Goal: Transaction & Acquisition: Purchase product/service

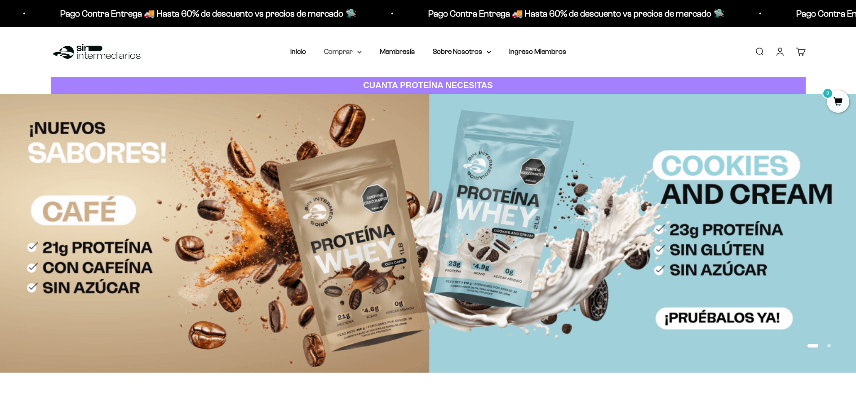
click at [357, 51] on icon at bounding box center [359, 52] width 4 height 3
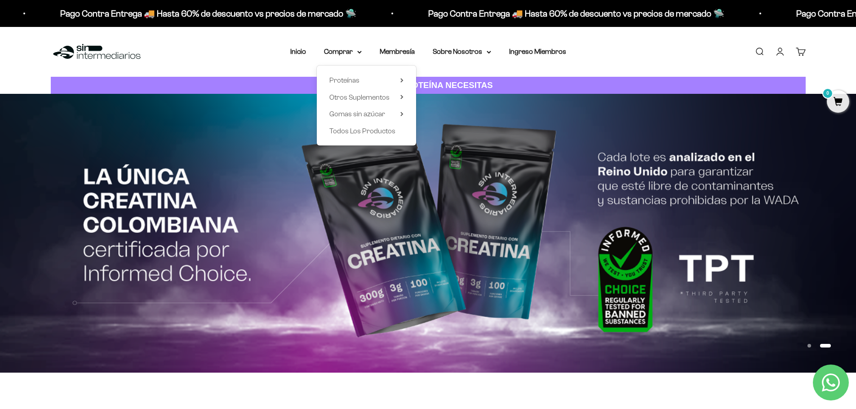
click at [406, 81] on div "Proteínas Ver Todos Whey Iso Vegan" at bounding box center [366, 106] width 99 height 80
click at [401, 80] on icon at bounding box center [401, 80] width 3 height 4
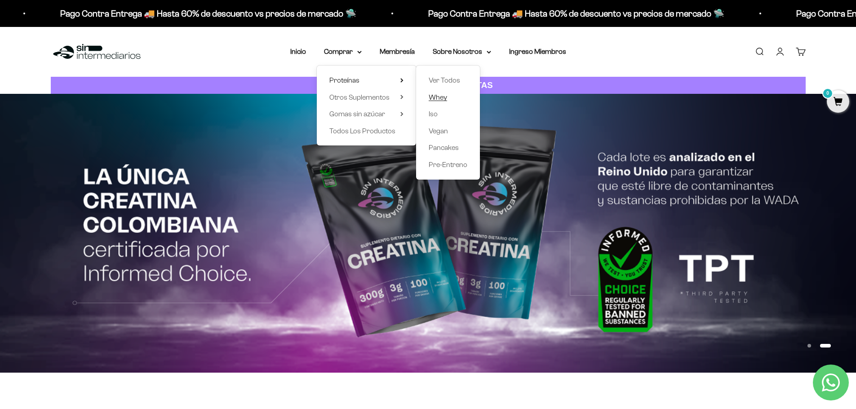
click at [445, 100] on span "Whey" at bounding box center [438, 97] width 18 height 8
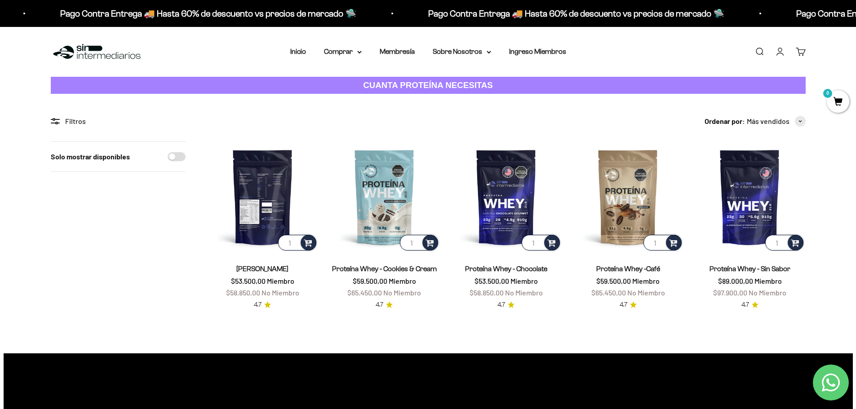
click at [275, 191] on img at bounding box center [262, 197] width 111 height 111
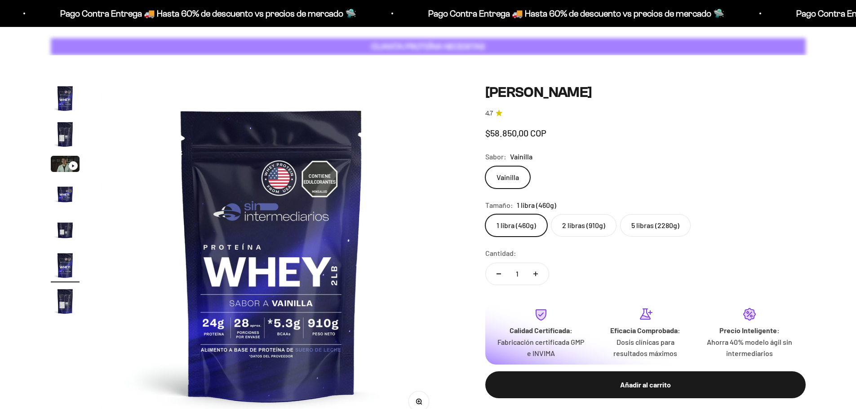
scroll to position [0, 1760]
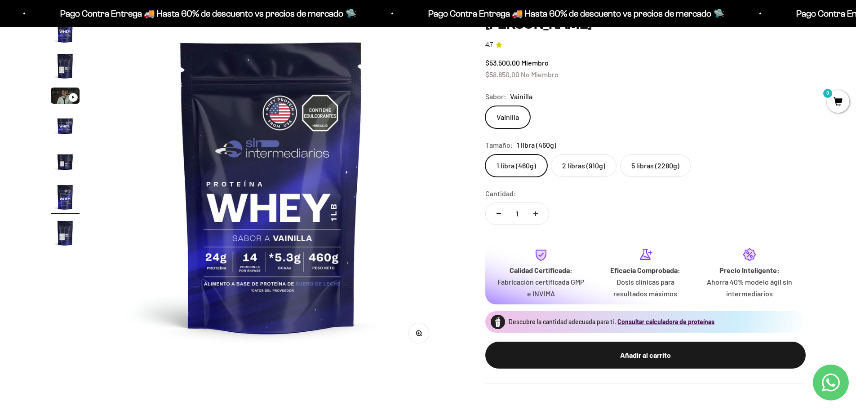
click at [648, 164] on label "5 libras (2280g)" at bounding box center [655, 166] width 71 height 22
click at [485, 155] on input "5 libras (2280g)" at bounding box center [485, 154] width 0 height 0
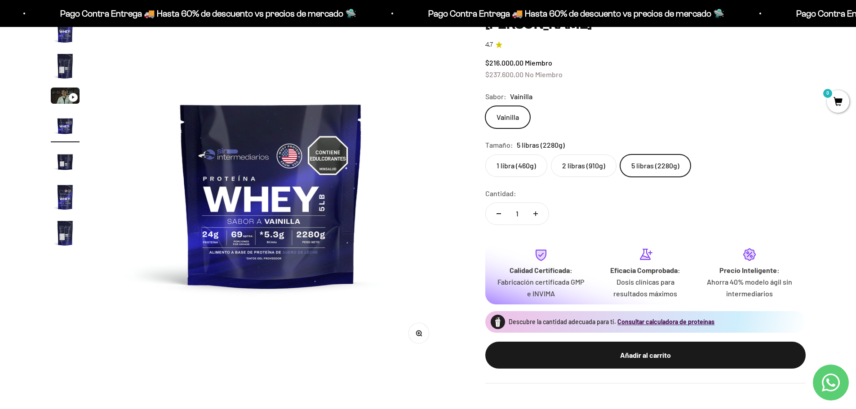
click at [210, 240] on img at bounding box center [271, 186] width 341 height 341
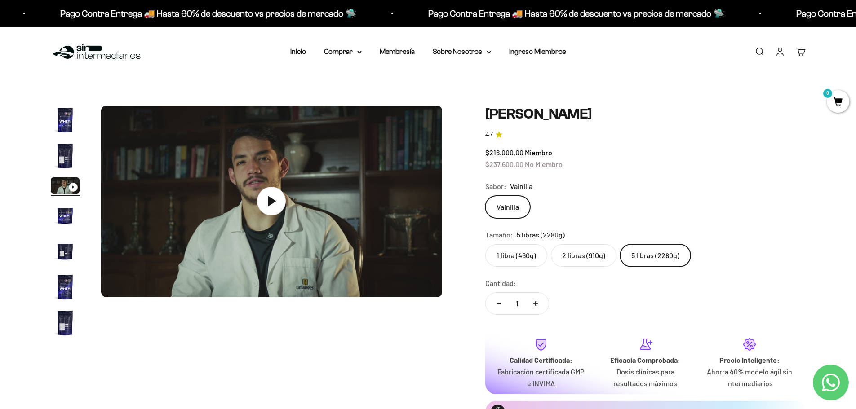
click at [64, 118] on img "Ir al artículo 1" at bounding box center [65, 120] width 29 height 29
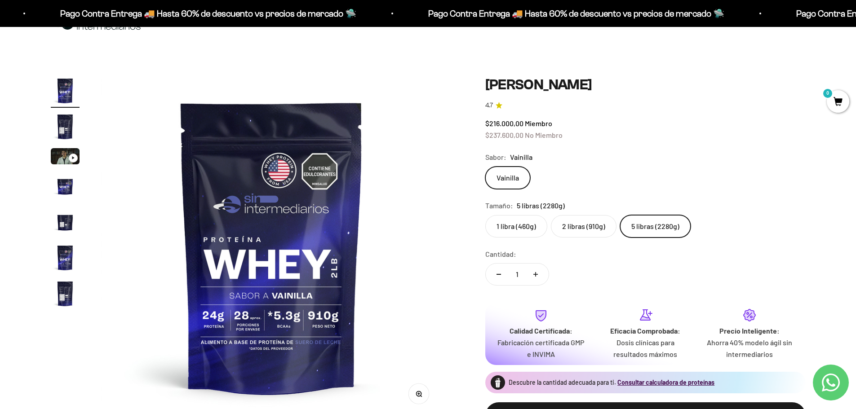
scroll to position [45, 0]
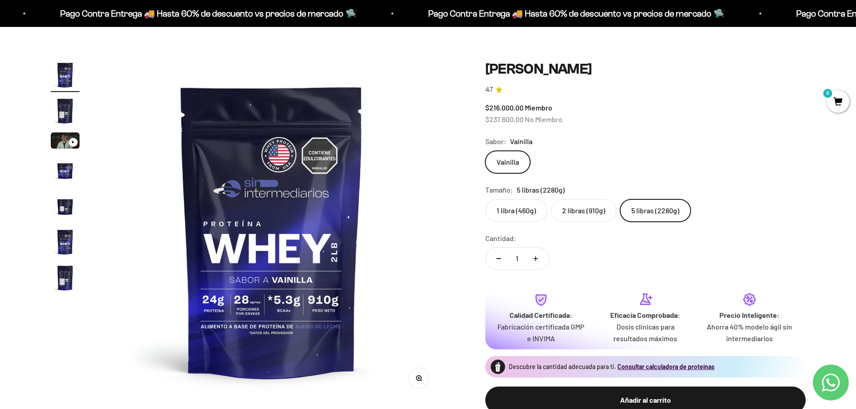
click at [650, 212] on label "5 libras (2280g)" at bounding box center [655, 211] width 71 height 22
click at [485, 200] on input "5 libras (2280g)" at bounding box center [485, 199] width 0 height 0
click at [68, 174] on img "Ir al artículo 4" at bounding box center [65, 170] width 29 height 29
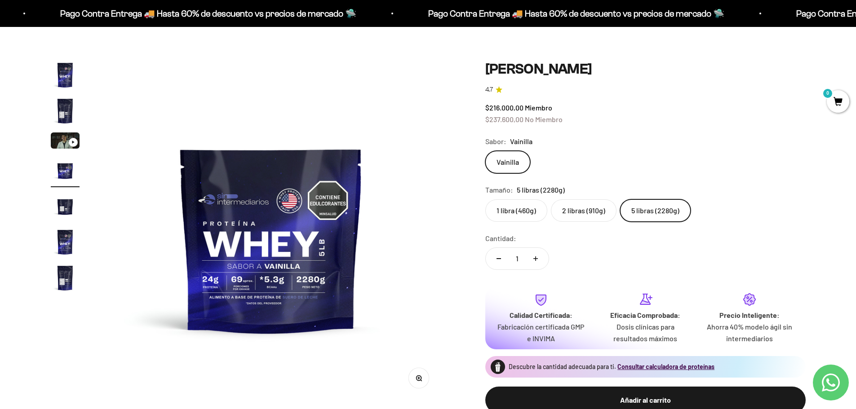
click at [256, 310] on img at bounding box center [271, 231] width 341 height 341
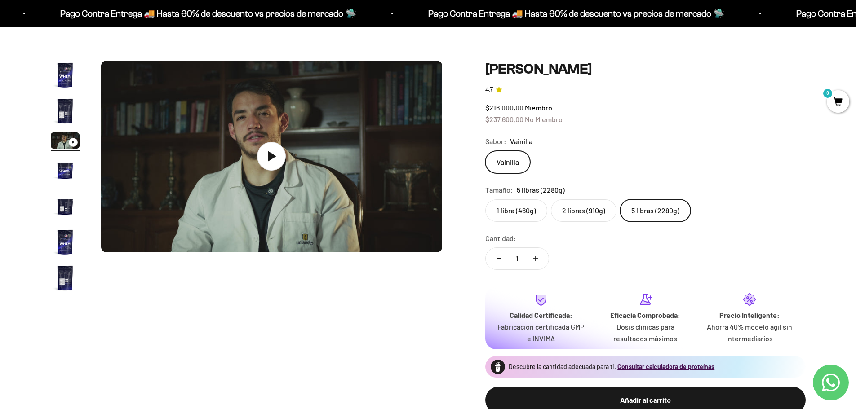
click at [73, 170] on img "Ir al artículo 4" at bounding box center [65, 170] width 29 height 29
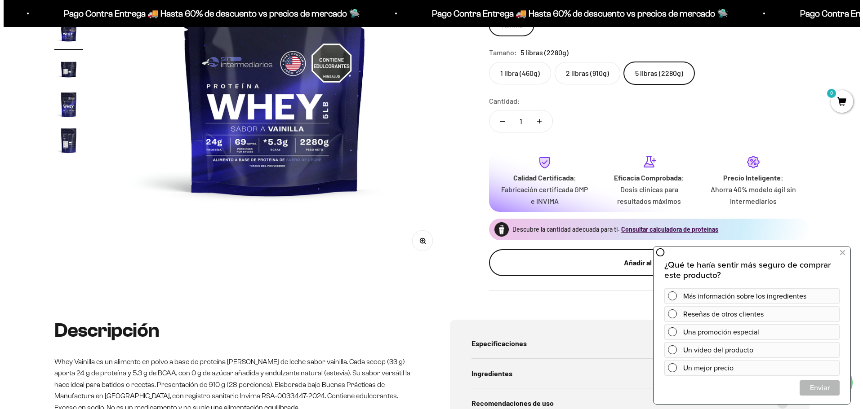
scroll to position [225, 0]
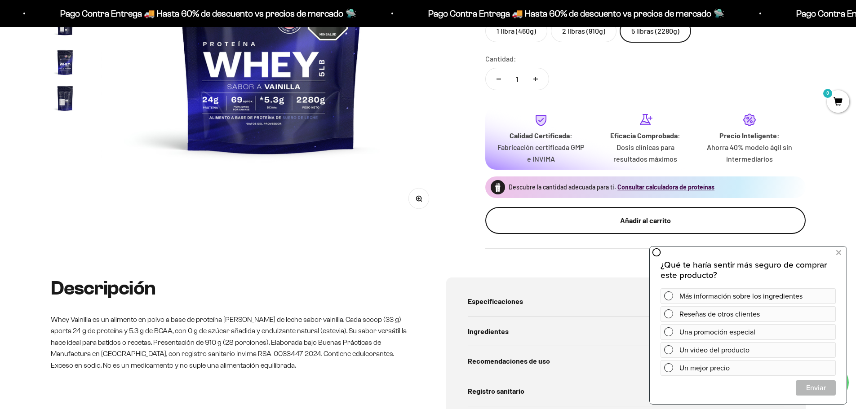
click at [586, 222] on div "Añadir al carrito" at bounding box center [645, 221] width 284 height 12
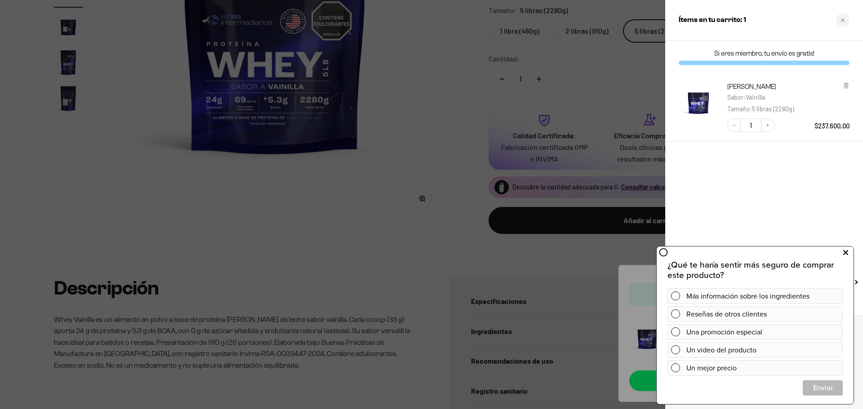
click at [845, 253] on icon at bounding box center [845, 253] width 5 height 12
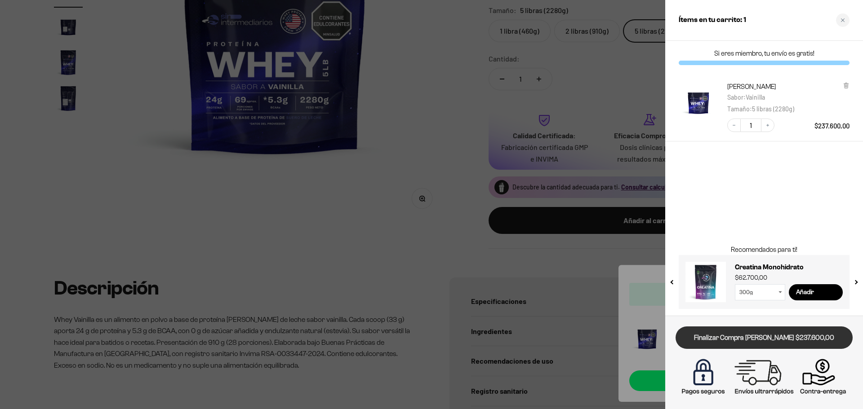
click at [756, 339] on link "Finalizar Compra [PERSON_NAME] $237.600,00" at bounding box center [763, 338] width 177 height 23
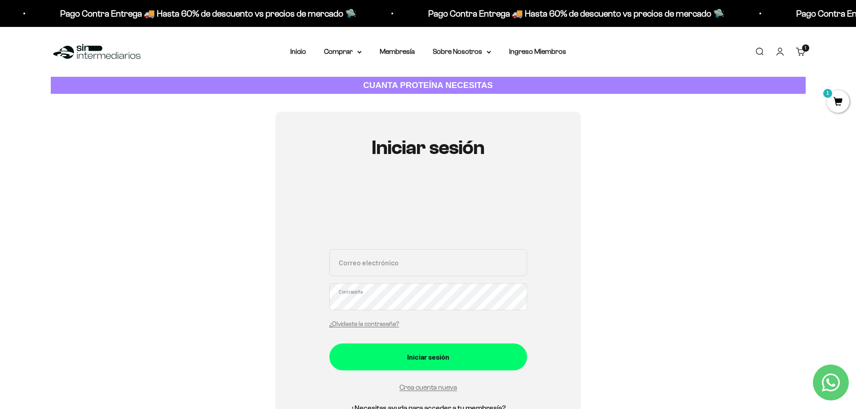
click at [802, 46] on div "1 artículo 1" at bounding box center [805, 47] width 7 height 7
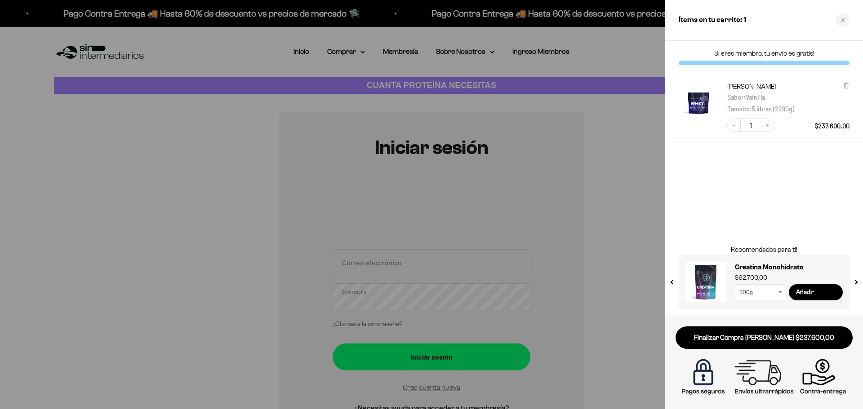
click at [687, 94] on img "Proteína Whey - Vainilla - Vainilla / 5 libras (2280g)" at bounding box center [699, 102] width 40 height 40
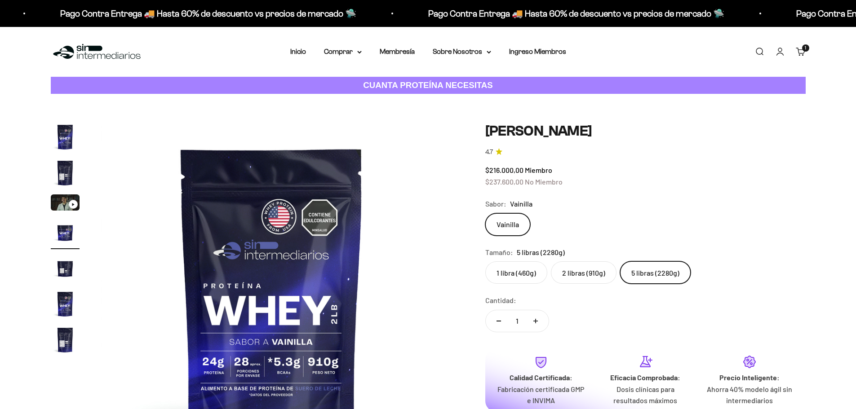
scroll to position [0, 1056]
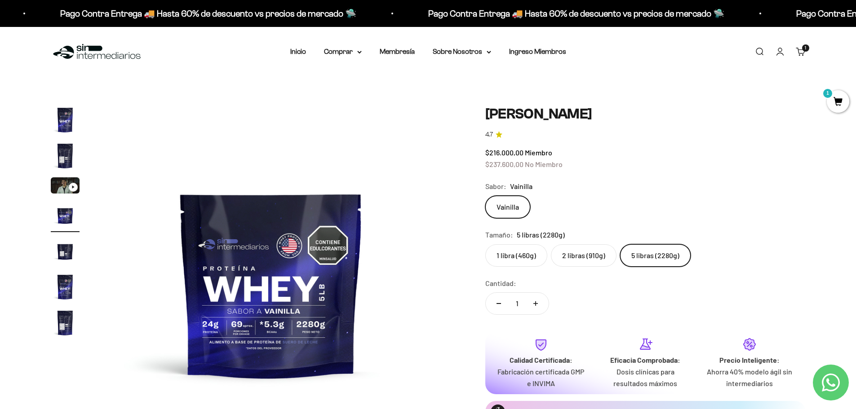
click at [69, 217] on img "Ir al artículo 4" at bounding box center [65, 215] width 29 height 29
click at [68, 253] on img "Ir al artículo 5" at bounding box center [65, 251] width 29 height 29
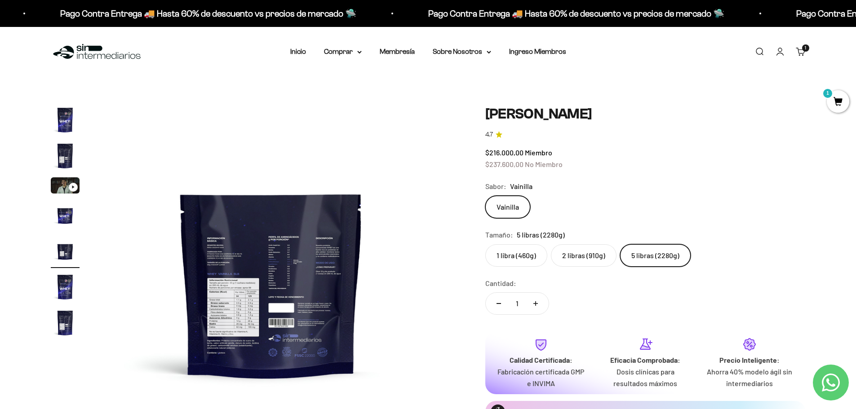
click at [69, 286] on img "Ir al artículo 6" at bounding box center [65, 287] width 29 height 29
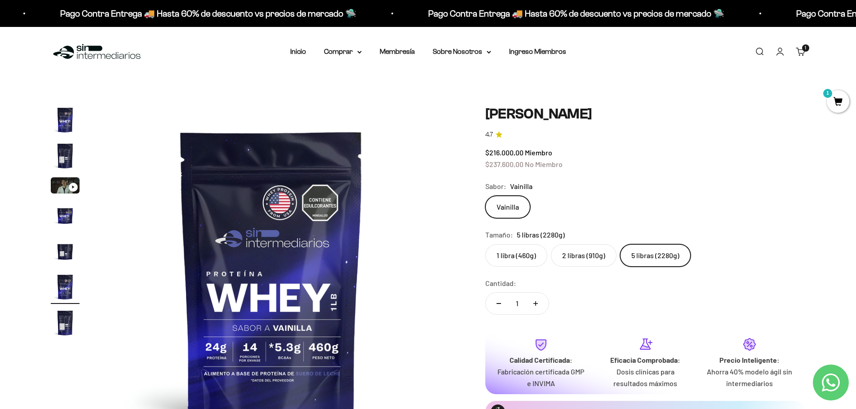
click at [64, 315] on img "Ir al artículo 7" at bounding box center [65, 323] width 29 height 29
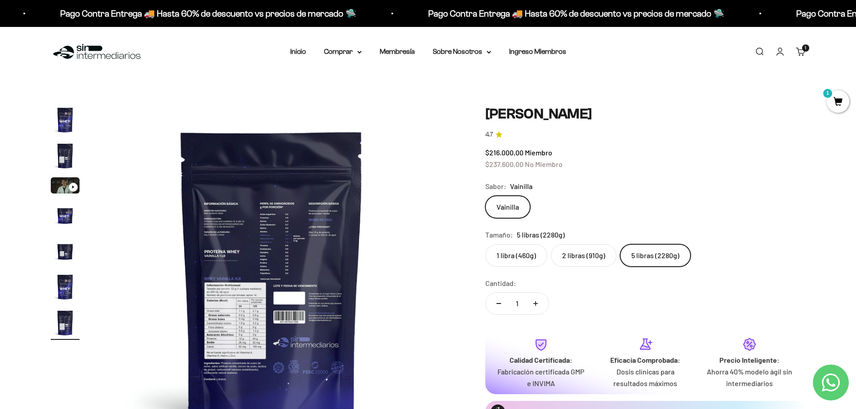
click at [62, 295] on img "Ir al artículo 6" at bounding box center [65, 287] width 29 height 29
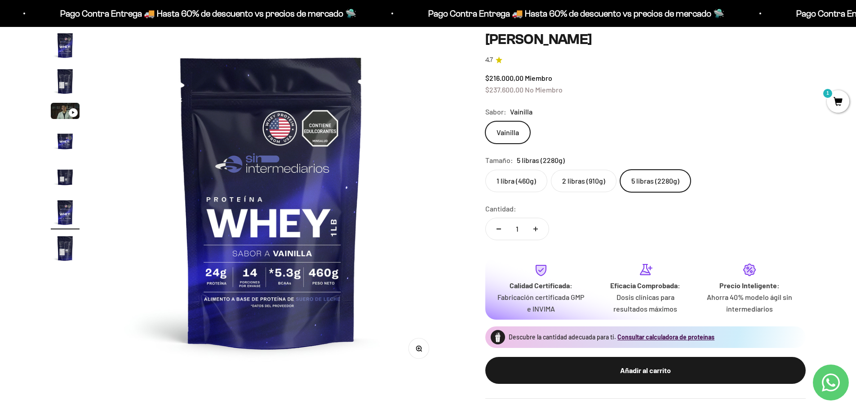
scroll to position [90, 0]
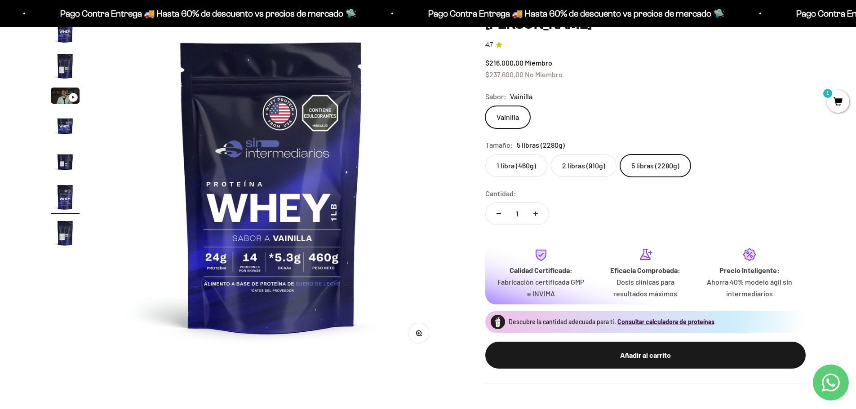
click at [233, 310] on img at bounding box center [271, 186] width 341 height 341
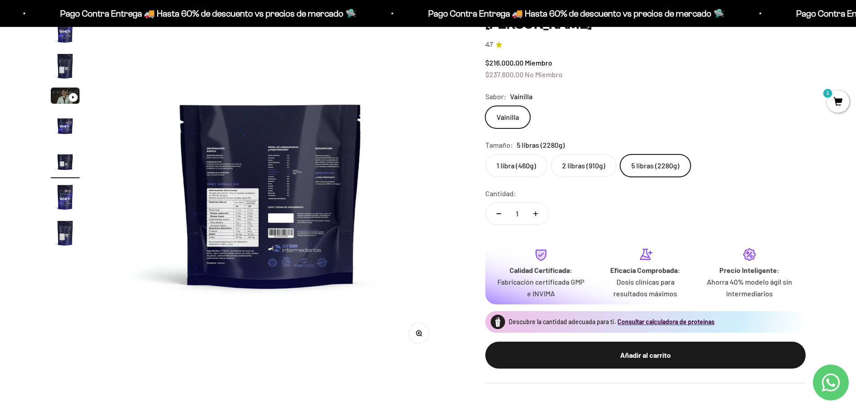
scroll to position [0, 1408]
click at [59, 166] on img "Ir al artículo 5" at bounding box center [65, 161] width 29 height 29
click at [64, 122] on img "Ir al artículo 4" at bounding box center [65, 125] width 29 height 29
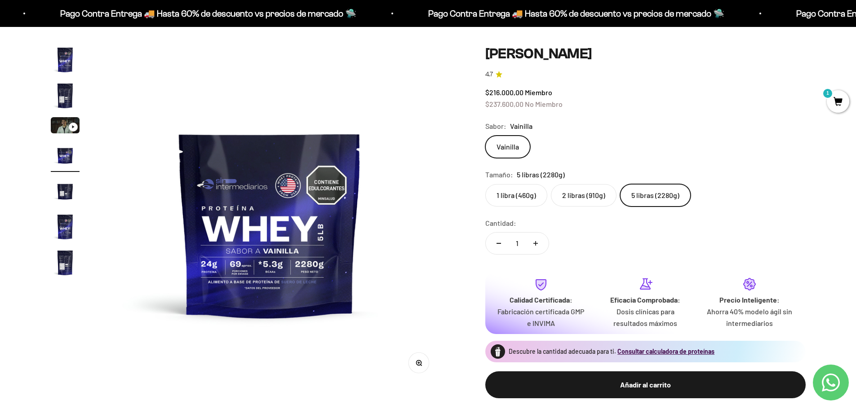
scroll to position [45, 0]
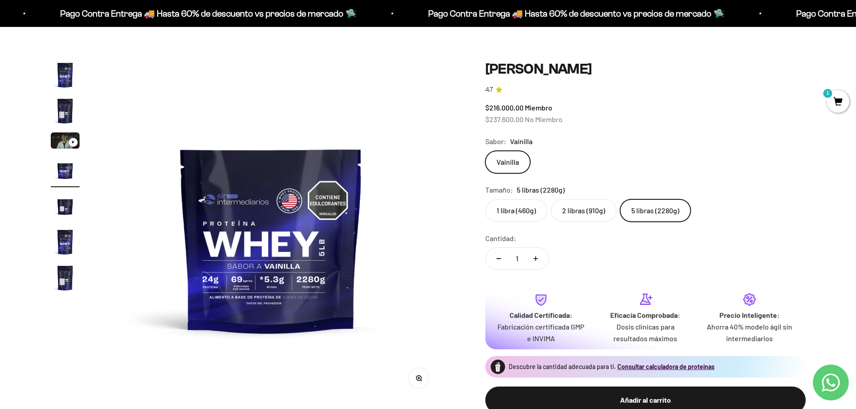
click at [70, 145] on div "Ir al artículo 3" at bounding box center [73, 142] width 9 height 9
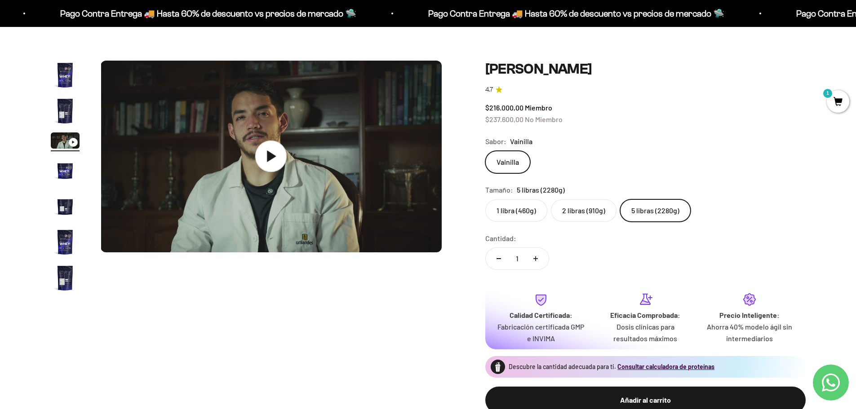
scroll to position [0, 704]
click at [273, 157] on icon at bounding box center [272, 156] width 9 height 11
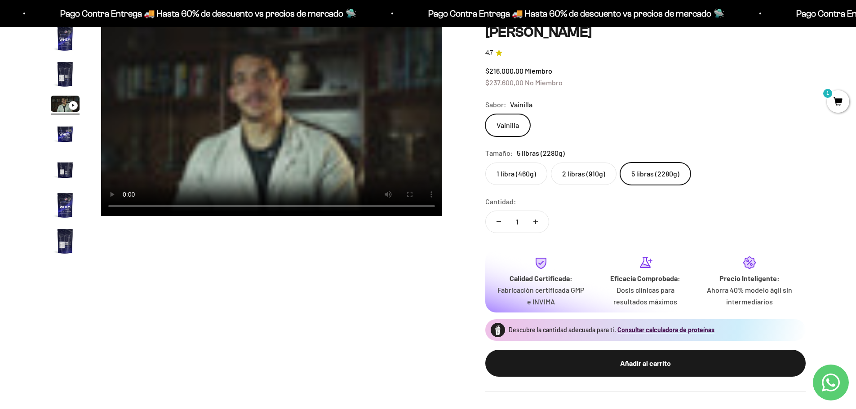
scroll to position [0, 0]
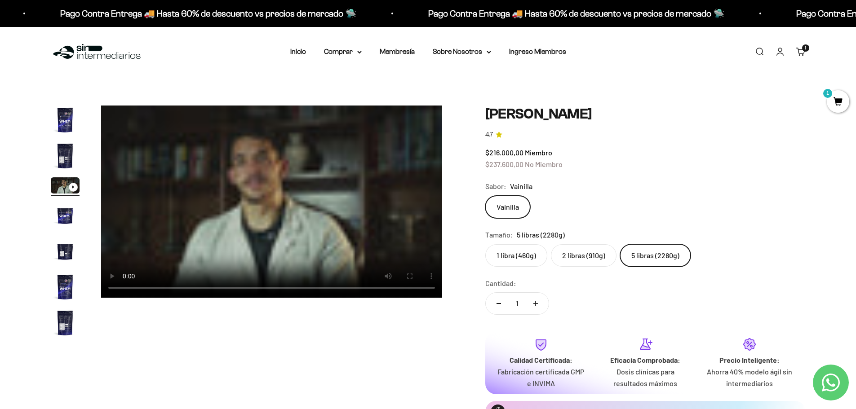
click at [71, 122] on img "Ir al artículo 1" at bounding box center [65, 120] width 29 height 29
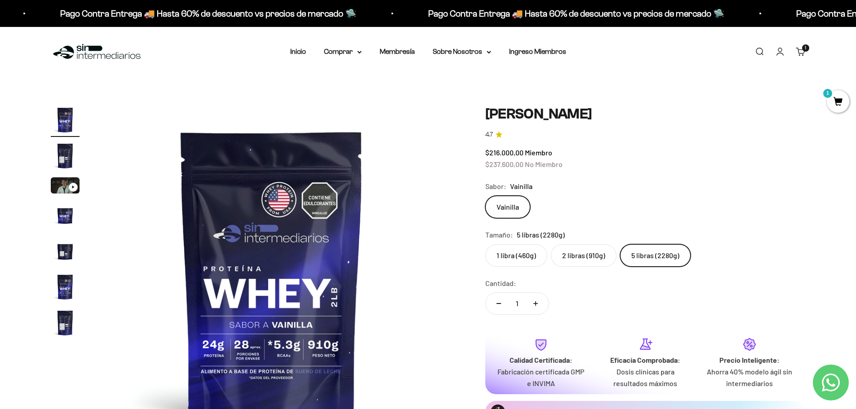
click at [305, 354] on img at bounding box center [271, 276] width 341 height 341
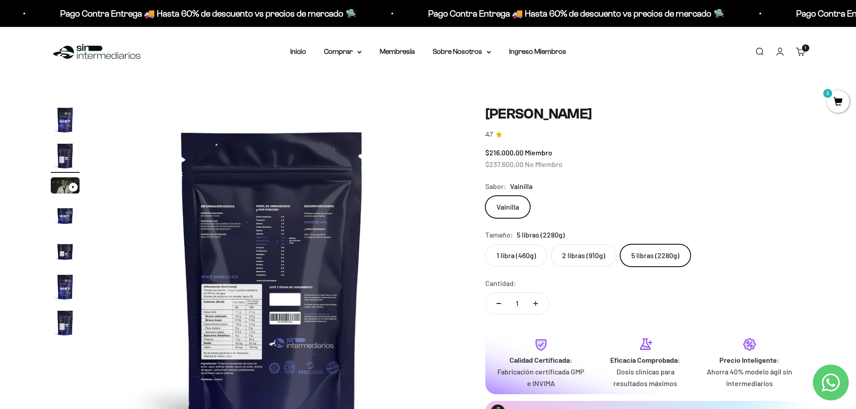
scroll to position [0, 352]
click at [61, 151] on img "Ir al artículo 2" at bounding box center [65, 156] width 29 height 29
click at [70, 159] on img "Ir al artículo 2" at bounding box center [65, 156] width 29 height 29
click at [70, 128] on img "Ir al artículo 1" at bounding box center [65, 120] width 29 height 29
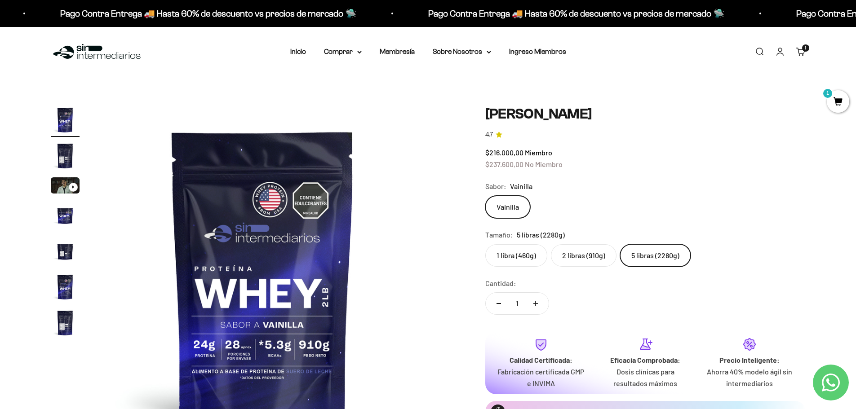
scroll to position [0, 0]
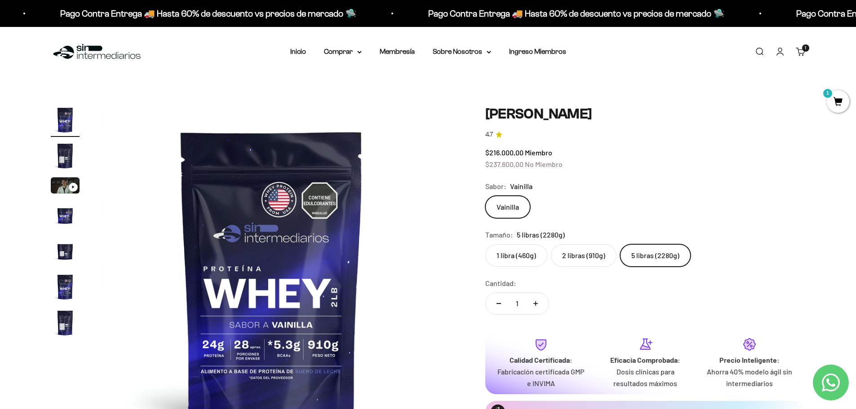
click at [672, 257] on label "5 libras (2280g)" at bounding box center [655, 255] width 71 height 22
click at [485, 244] on input "5 libras (2280g)" at bounding box center [485, 244] width 0 height 0
click at [67, 289] on img "Ir al artículo 6" at bounding box center [65, 287] width 29 height 29
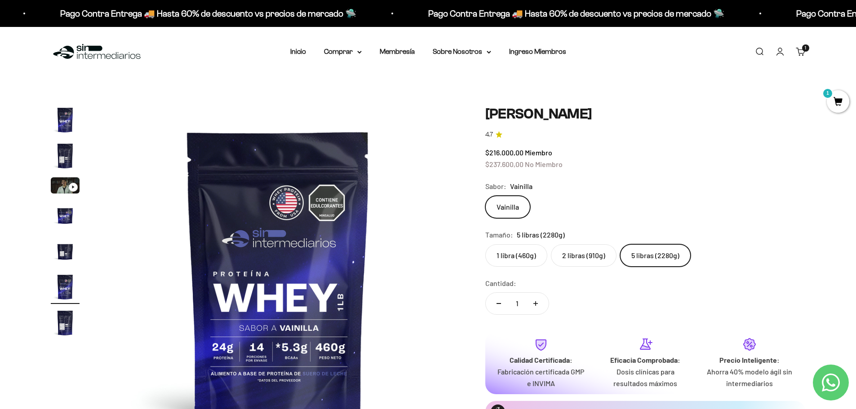
scroll to position [0, 1760]
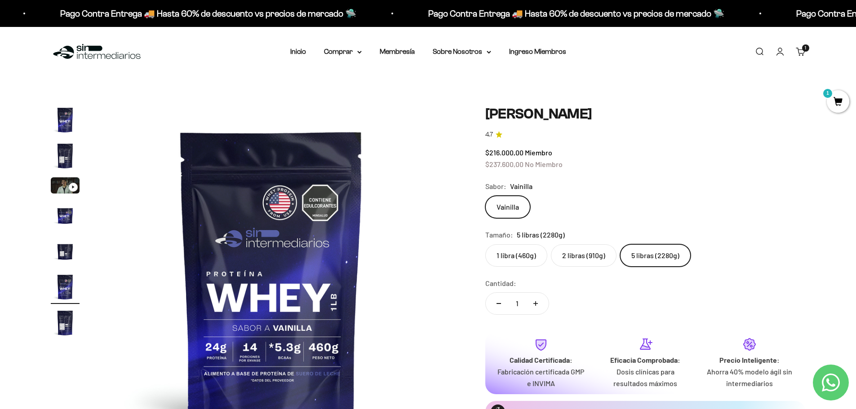
click at [68, 250] on img "Ir al artículo 5" at bounding box center [65, 251] width 29 height 29
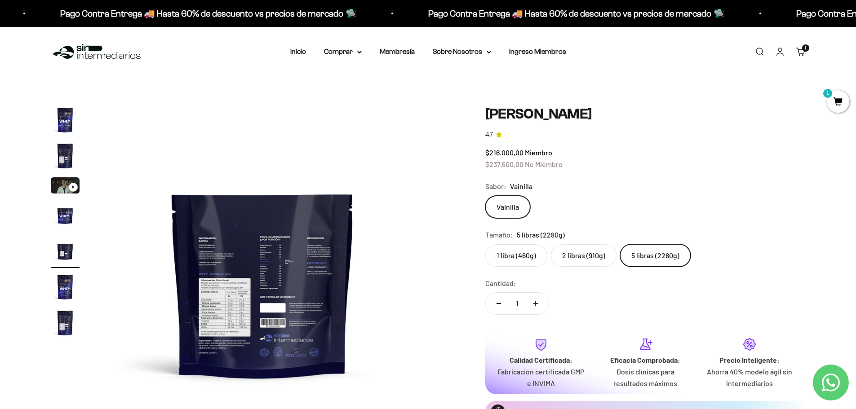
scroll to position [0, 1408]
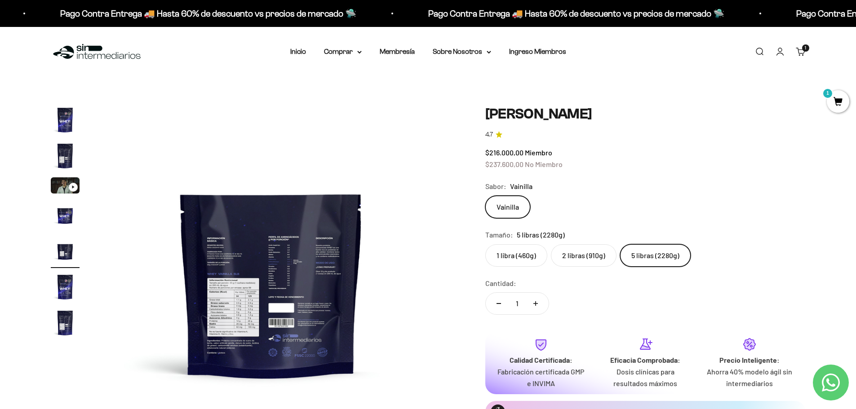
drag, startPoint x: 72, startPoint y: 227, endPoint x: 72, endPoint y: 222, distance: 4.9
click at [72, 226] on img "Ir al artículo 4" at bounding box center [65, 215] width 29 height 29
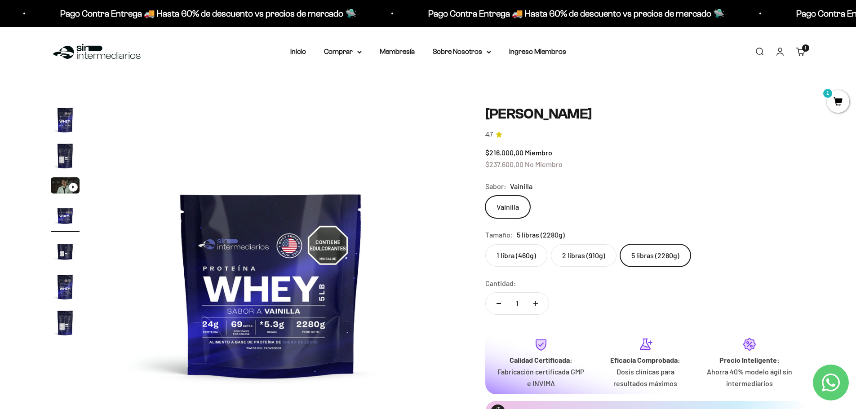
click at [247, 327] on img at bounding box center [271, 276] width 341 height 341
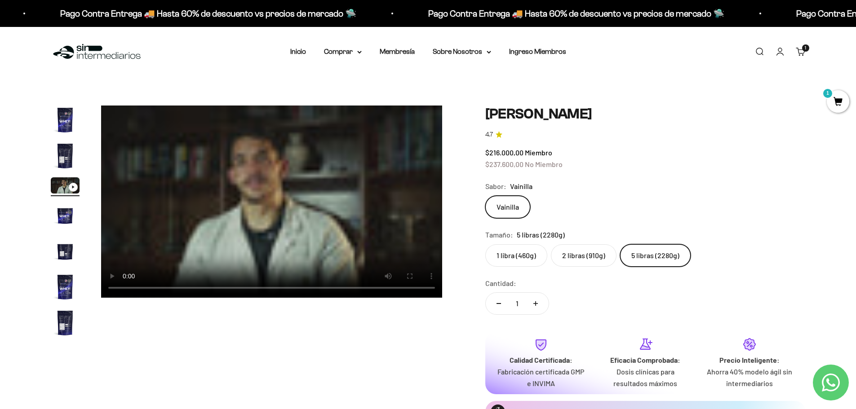
click at [59, 209] on img "Ir al artículo 4" at bounding box center [65, 215] width 29 height 29
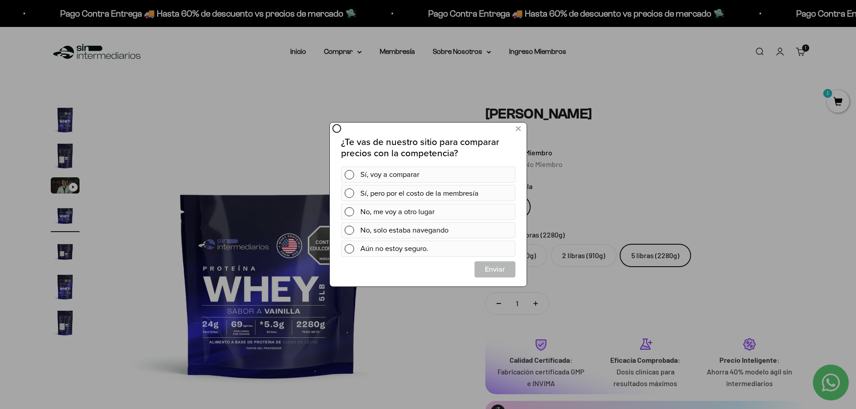
scroll to position [0, 0]
